Goal: Complete application form

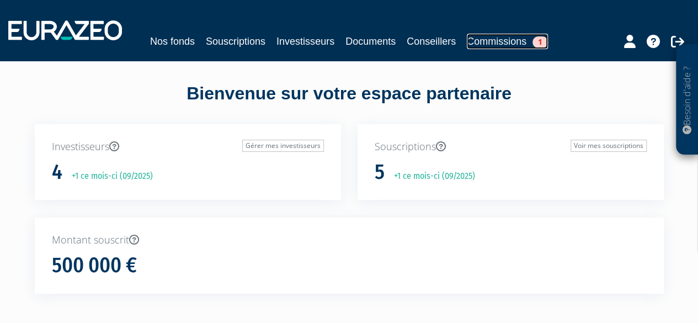
click at [505, 41] on link "Commissions 1" at bounding box center [506, 41] width 81 height 15
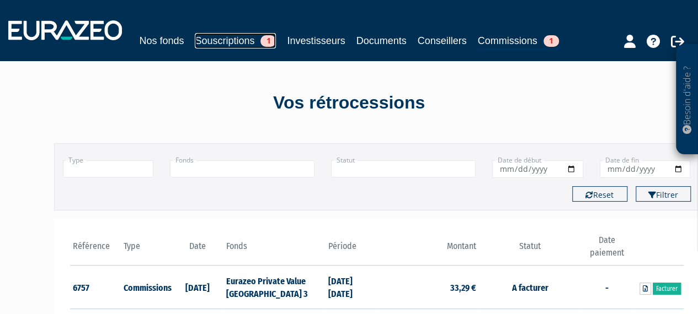
click at [229, 36] on link "Souscriptions 1" at bounding box center [235, 40] width 81 height 15
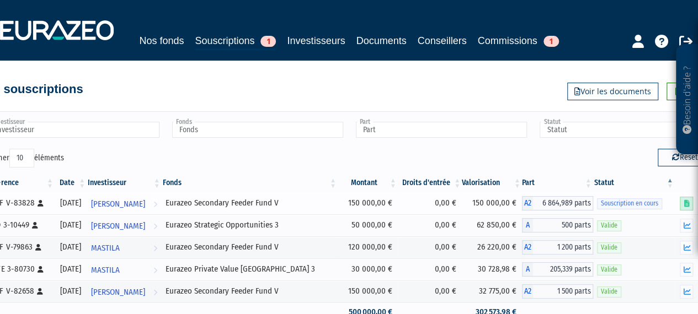
click at [692, 205] on link at bounding box center [685, 204] width 13 height 14
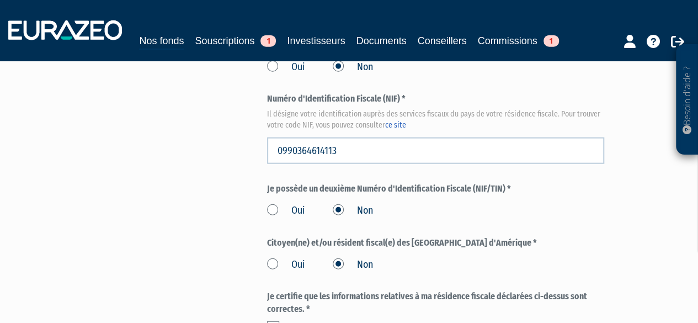
scroll to position [1467, 0]
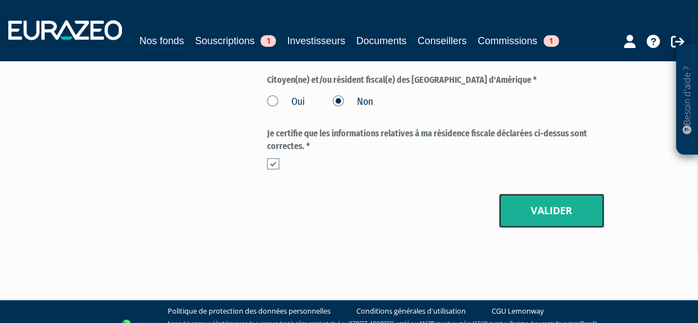
click at [534, 205] on button "Valider" at bounding box center [550, 211] width 105 height 34
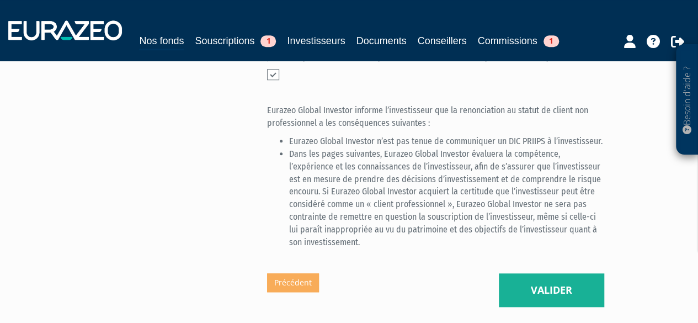
scroll to position [516, 0]
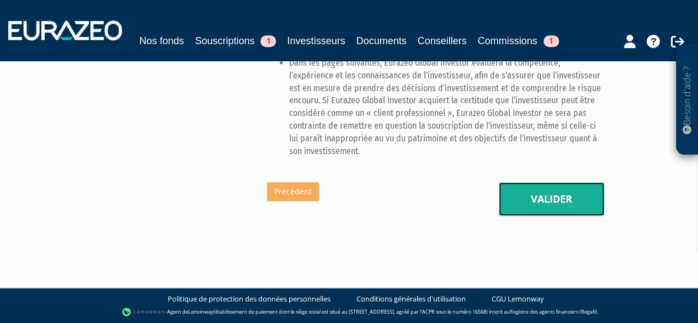
click at [541, 201] on button "Valider" at bounding box center [550, 199] width 105 height 34
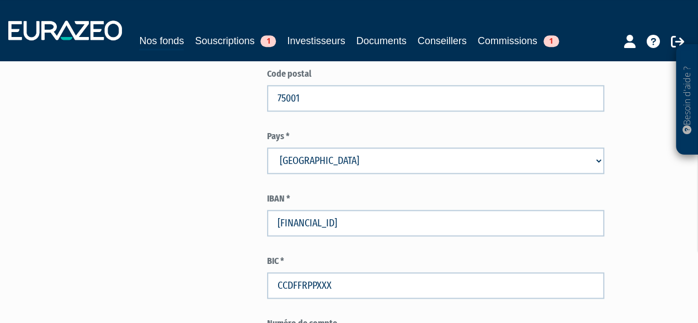
scroll to position [786, 0]
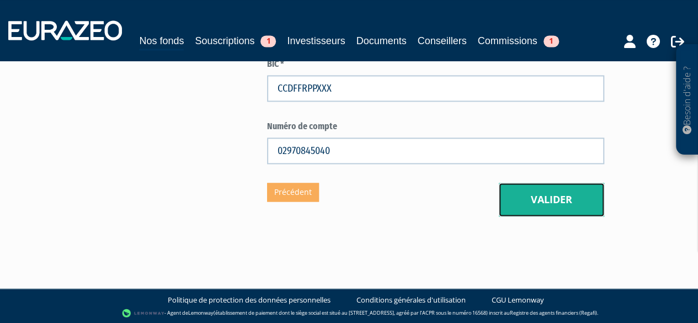
click at [550, 203] on button "Valider" at bounding box center [550, 200] width 105 height 34
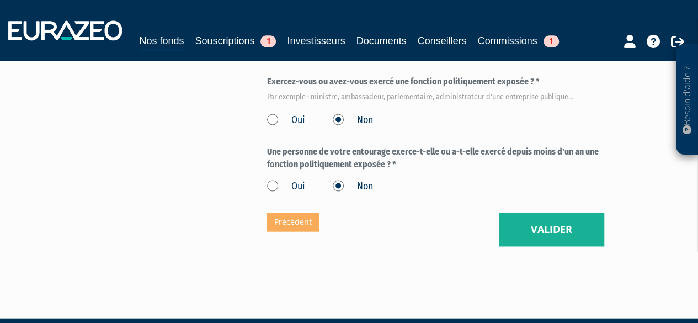
scroll to position [776, 0]
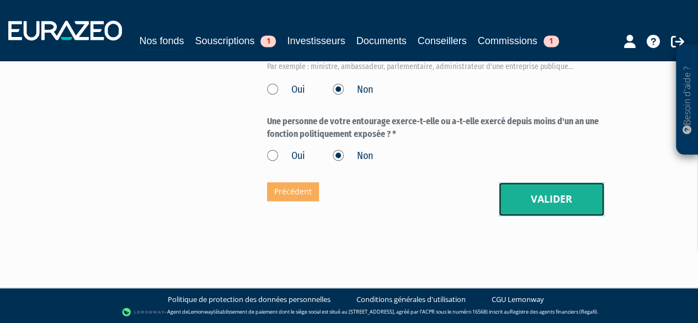
click at [549, 197] on button "Valider" at bounding box center [550, 199] width 105 height 34
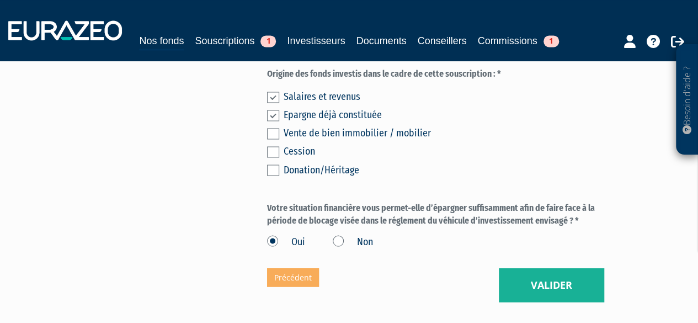
scroll to position [961, 0]
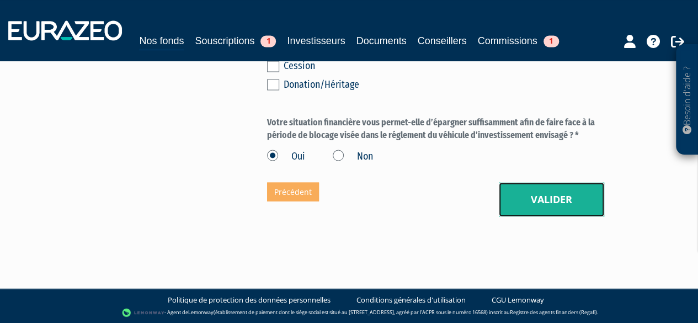
click at [561, 195] on button "Valider" at bounding box center [550, 199] width 105 height 34
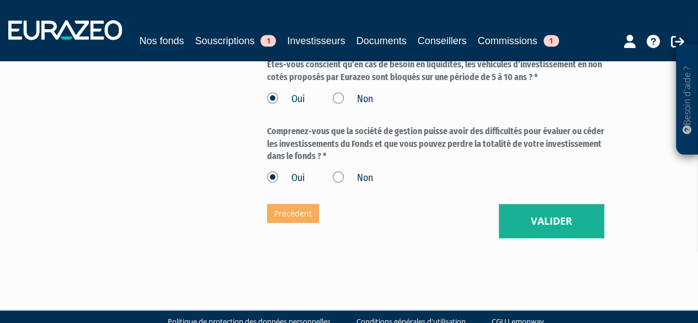
scroll to position [1147, 0]
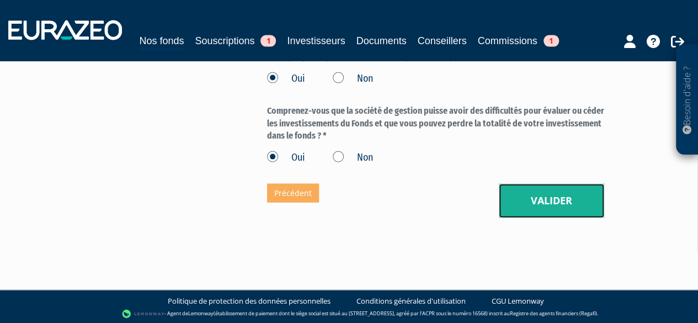
click at [548, 197] on button "Valider" at bounding box center [550, 201] width 105 height 34
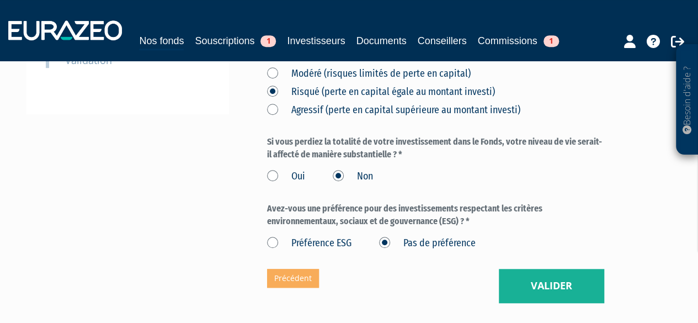
scroll to position [468, 0]
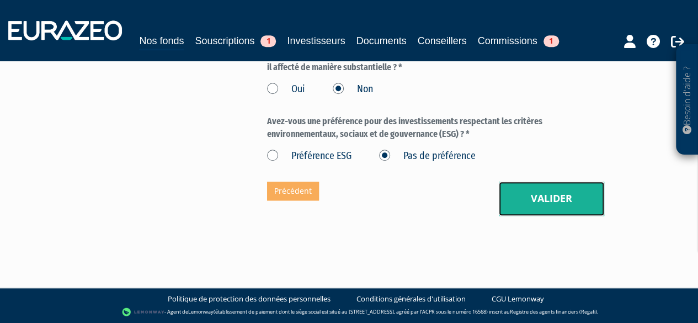
click at [550, 199] on button "Valider" at bounding box center [550, 198] width 105 height 34
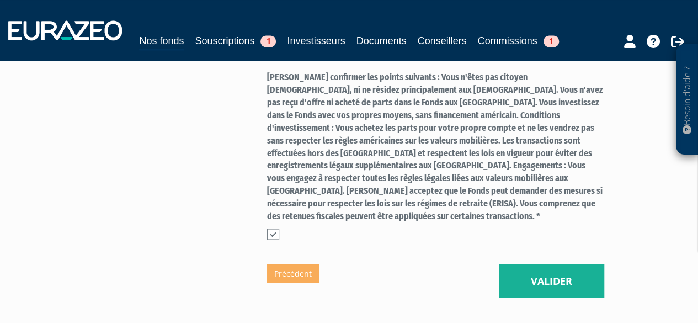
scroll to position [850, 0]
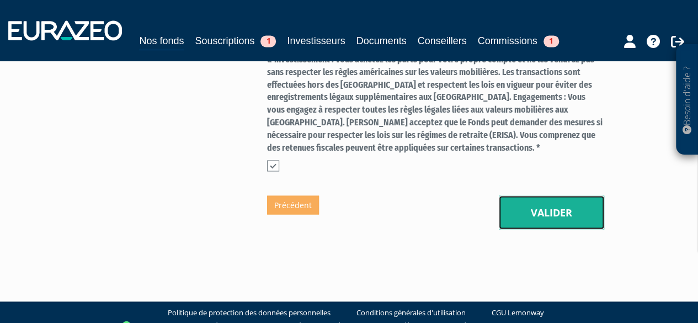
click at [546, 199] on button "Valider" at bounding box center [550, 212] width 105 height 34
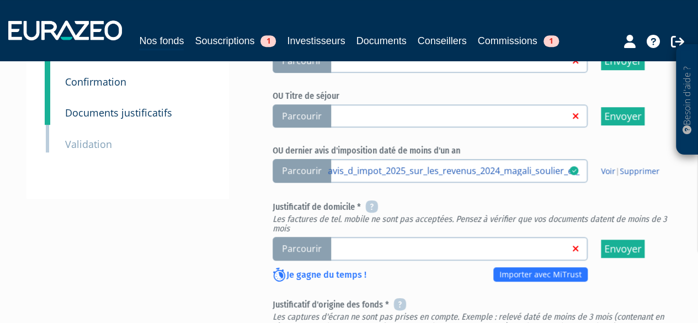
scroll to position [321, 0]
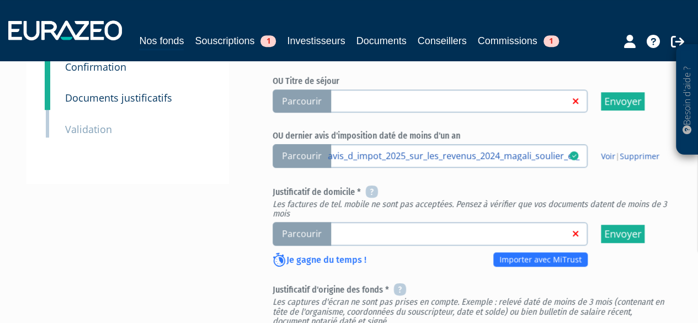
click at [296, 237] on span "Parcourir" at bounding box center [301, 234] width 58 height 24
click at [0, 0] on input "Parcourir" at bounding box center [0, 0] width 0 height 0
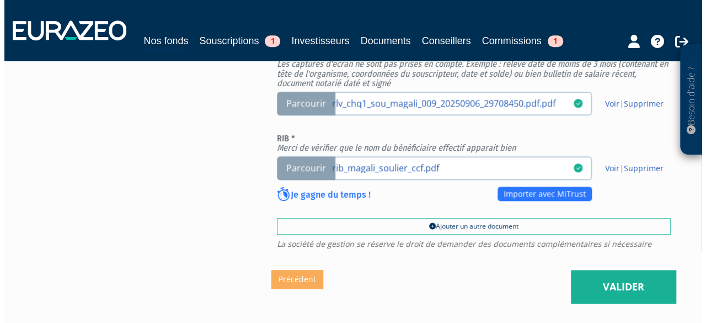
scroll to position [560, 0]
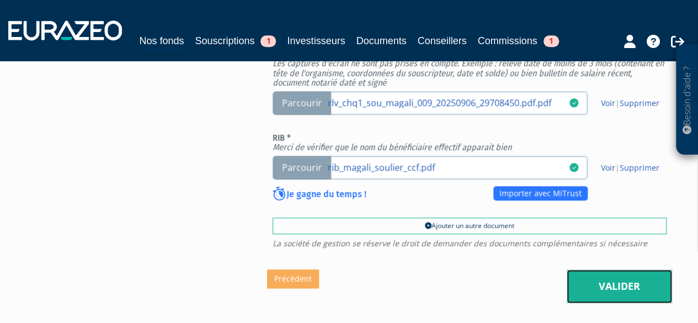
click at [620, 285] on link "Valider" at bounding box center [618, 286] width 105 height 34
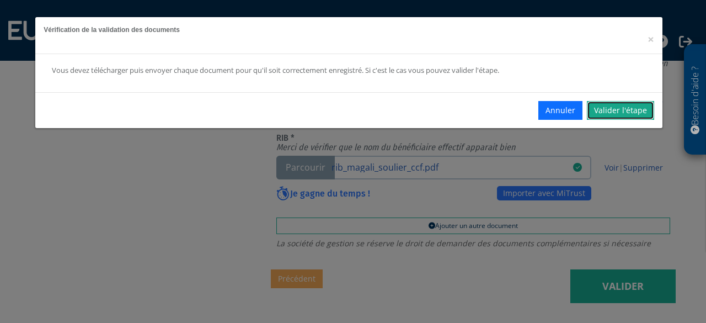
click at [636, 109] on link "Valider l'étape" at bounding box center [620, 110] width 67 height 19
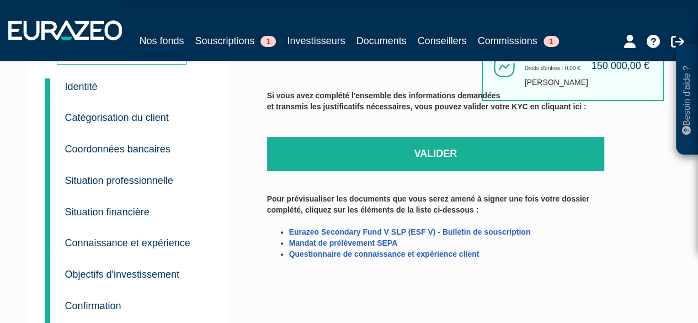
scroll to position [57, 0]
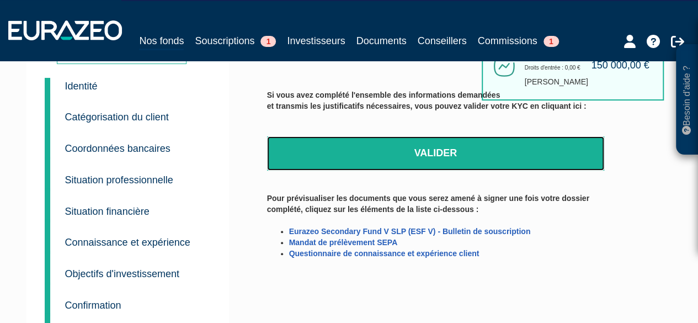
click at [433, 155] on link "Valider" at bounding box center [435, 153] width 337 height 34
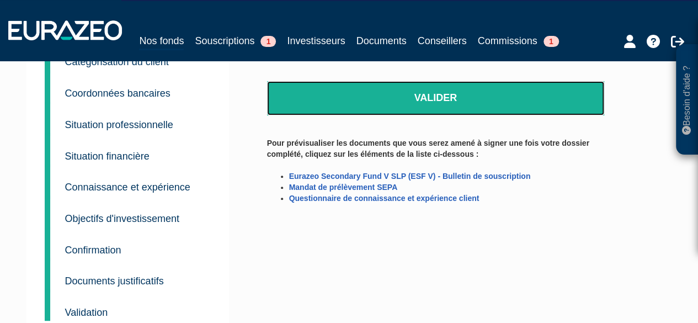
scroll to position [113, 0]
